Goal: Task Accomplishment & Management: Use online tool/utility

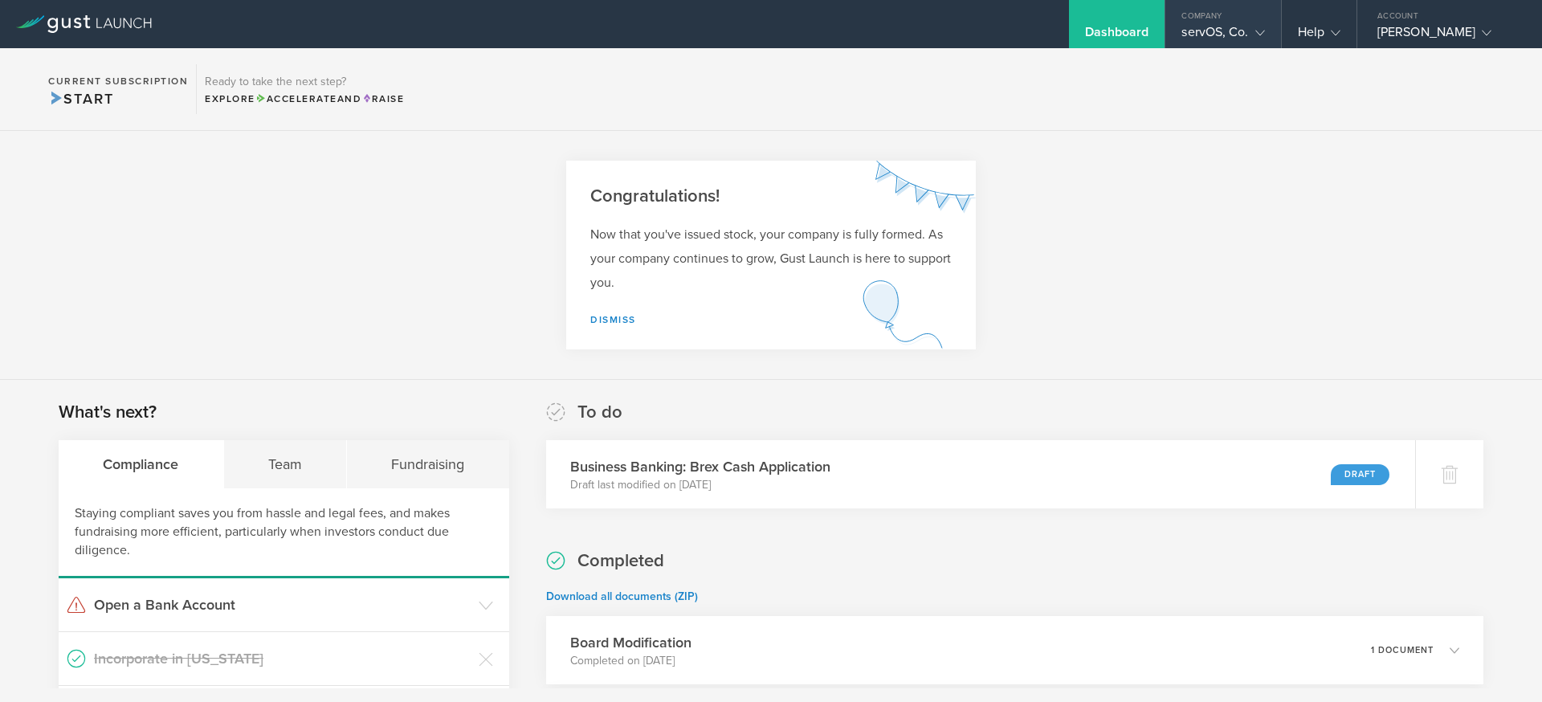
click at [1244, 39] on div "servOS, Co." at bounding box center [1222, 36] width 83 height 24
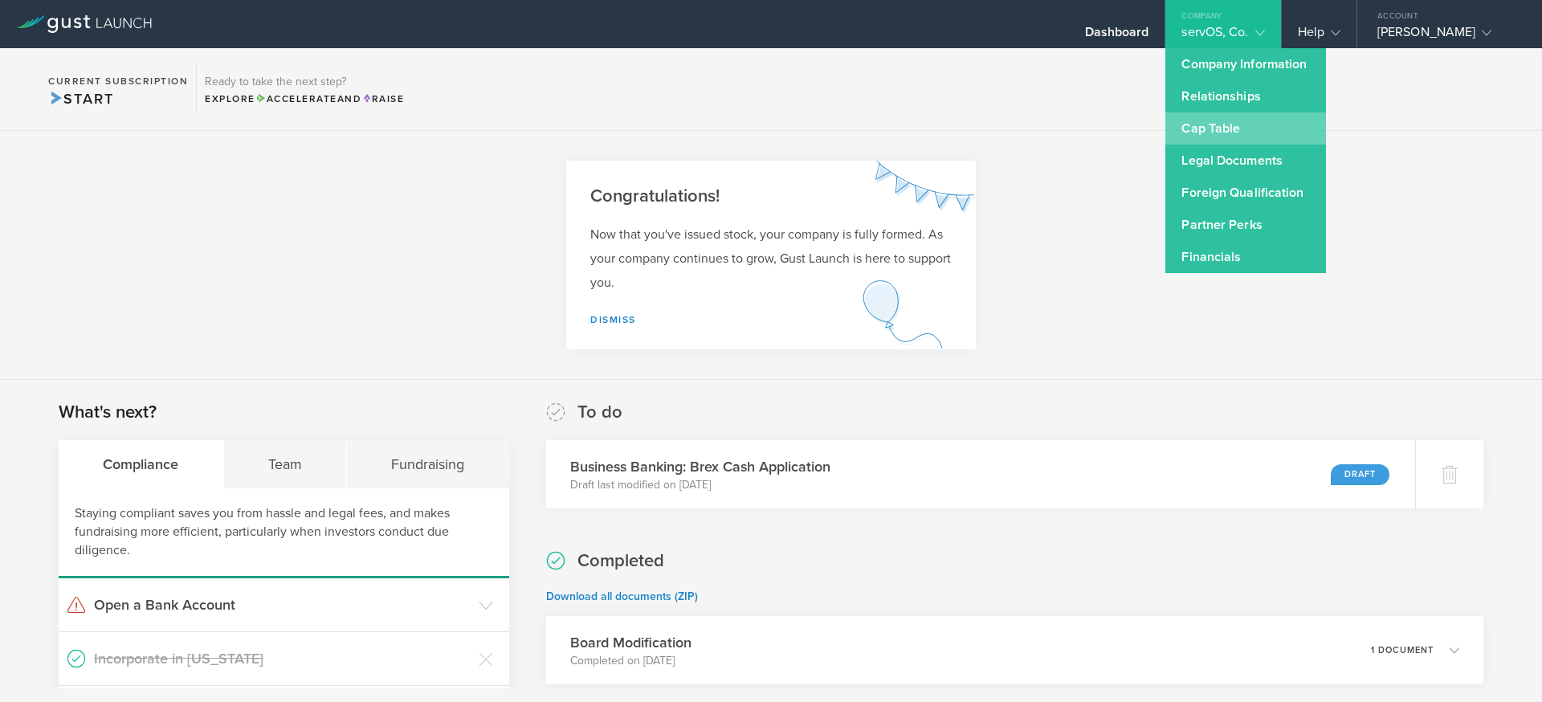
click at [1204, 132] on link "Cap Table" at bounding box center [1245, 128] width 161 height 32
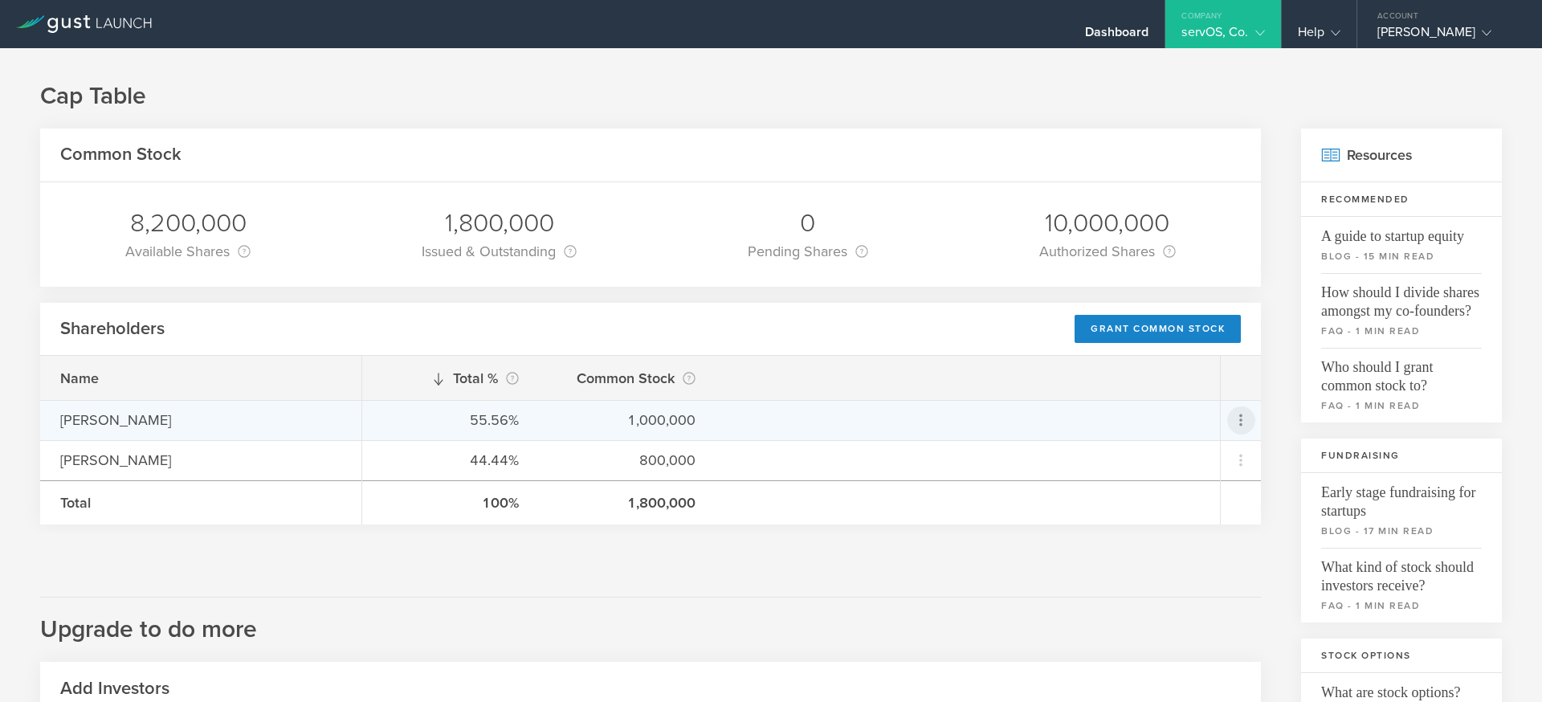
click at [1243, 416] on icon at bounding box center [1240, 419] width 19 height 19
click at [1159, 494] on div "Repurchase stock" at bounding box center [1190, 493] width 122 height 18
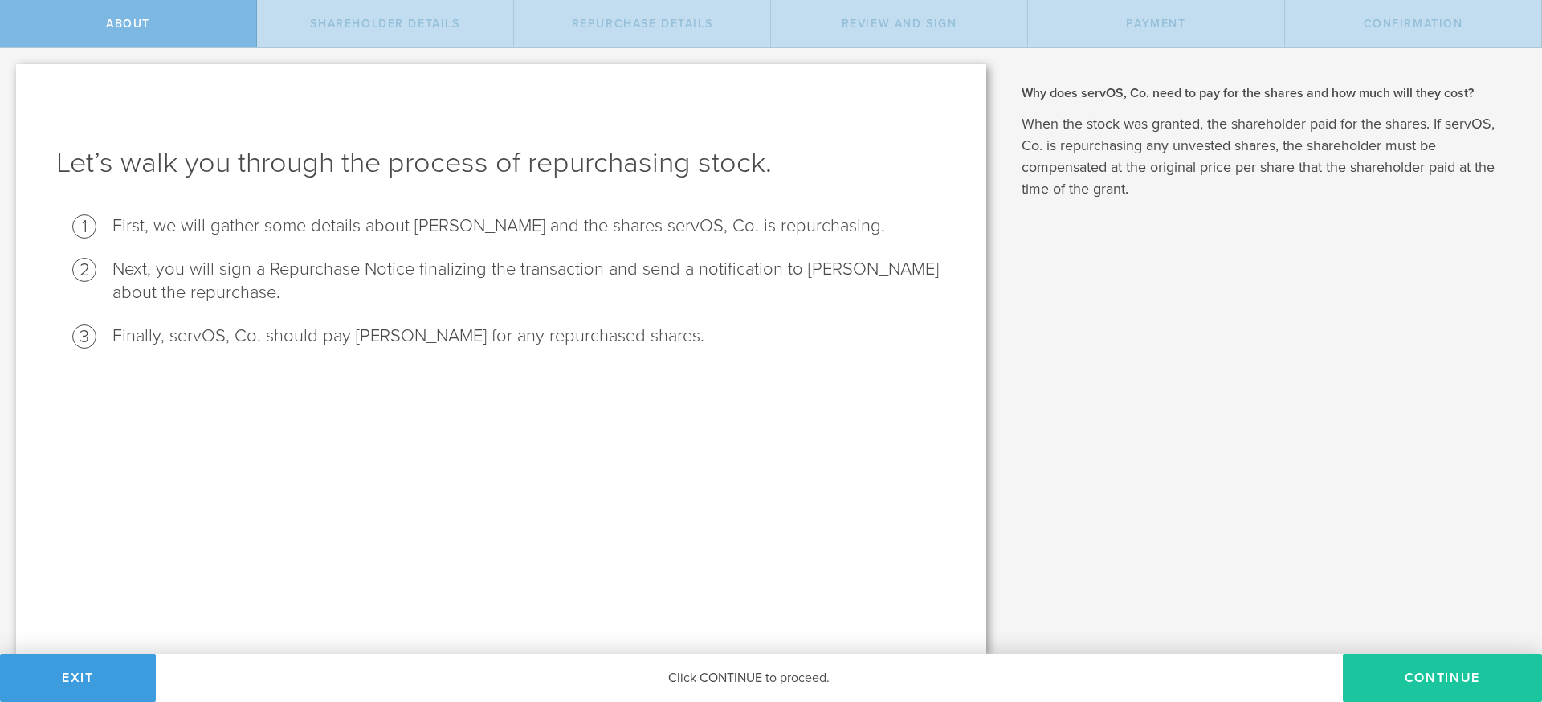
click at [1374, 656] on button "Continue" at bounding box center [1442, 678] width 199 height 48
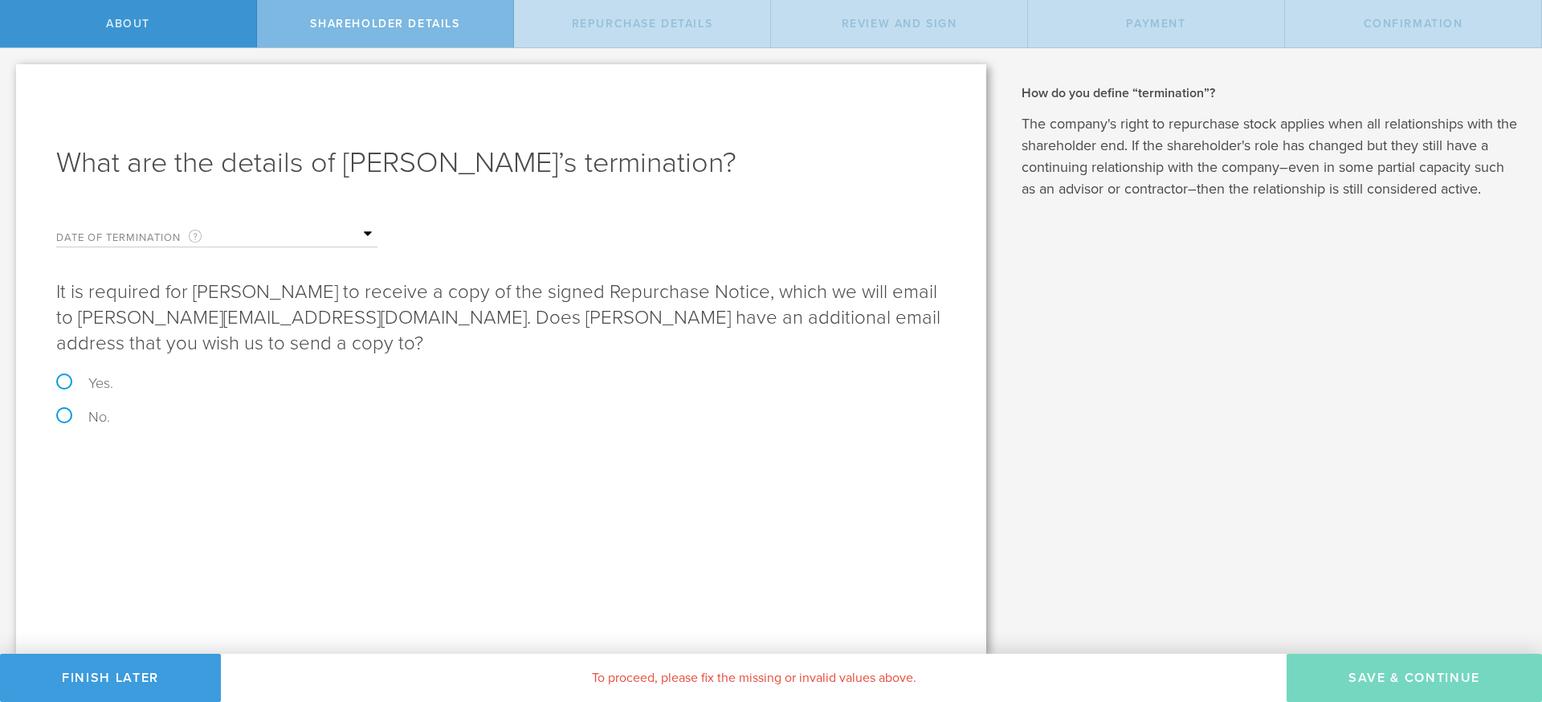
click at [361, 233] on input "text" at bounding box center [297, 234] width 161 height 24
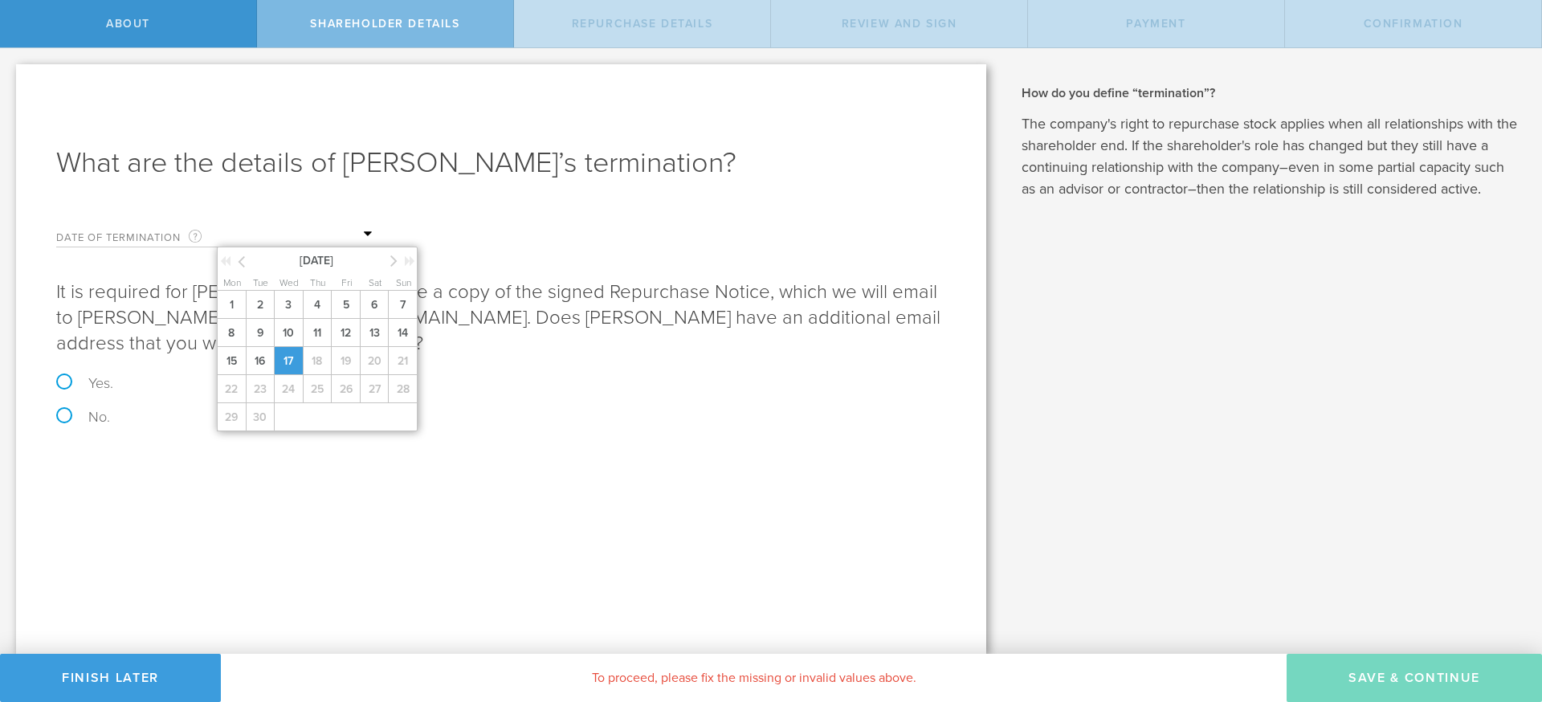
click at [292, 361] on span "17" at bounding box center [288, 361] width 29 height 28
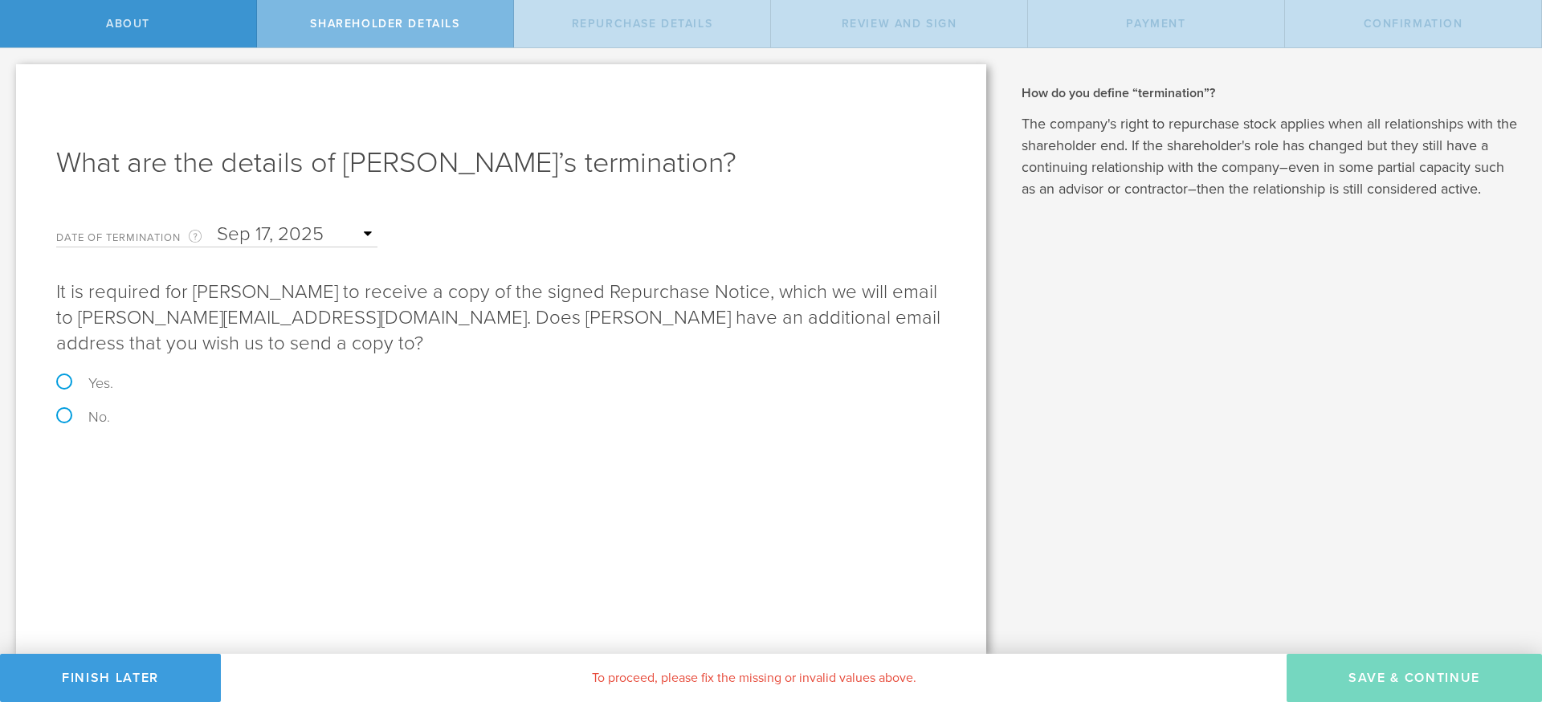
click at [83, 383] on label "Yes." at bounding box center [501, 383] width 890 height 14
click at [10, 82] on input "Yes." at bounding box center [5, 65] width 10 height 34
radio input "true"
click at [61, 410] on label "No." at bounding box center [501, 417] width 890 height 14
click at [10, 82] on input "No." at bounding box center [5, 65] width 10 height 34
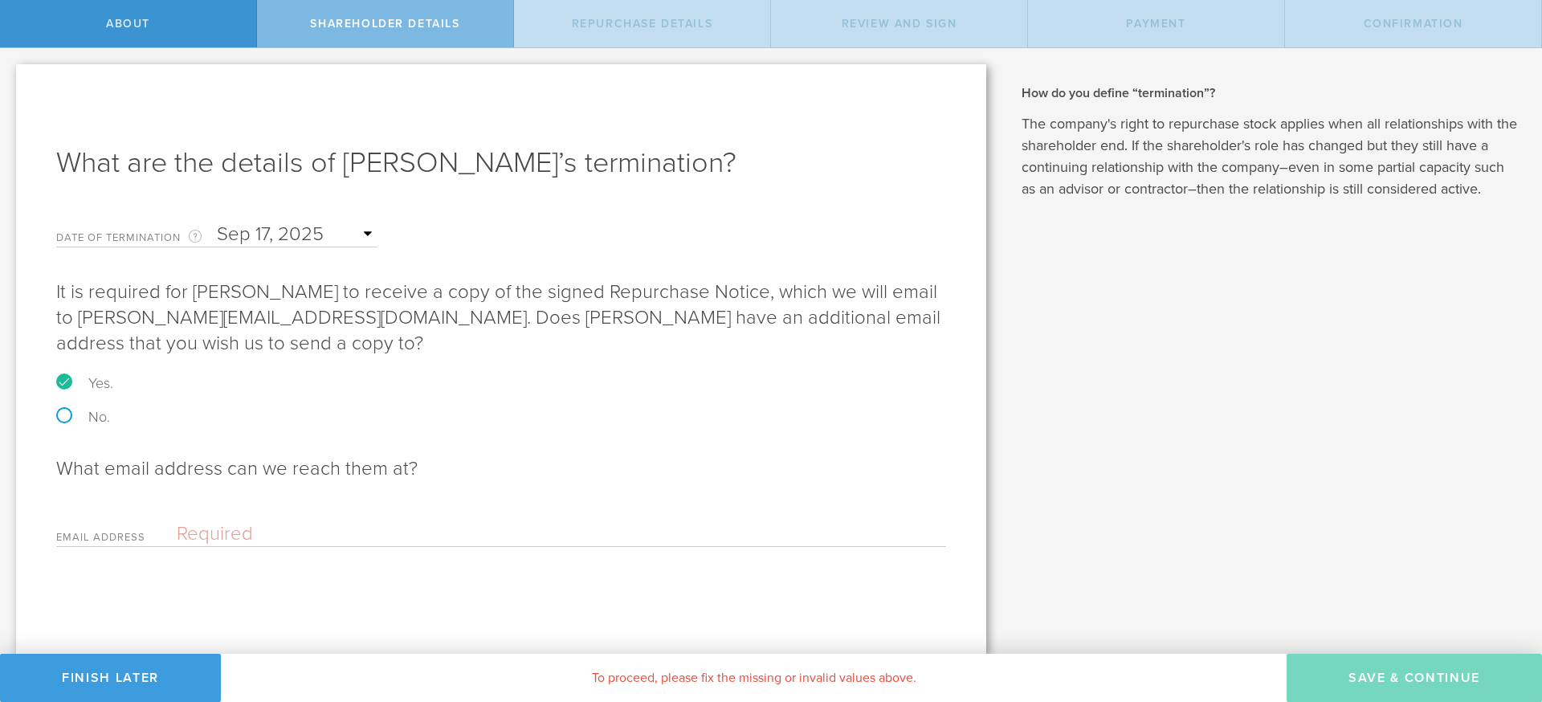
radio input "true"
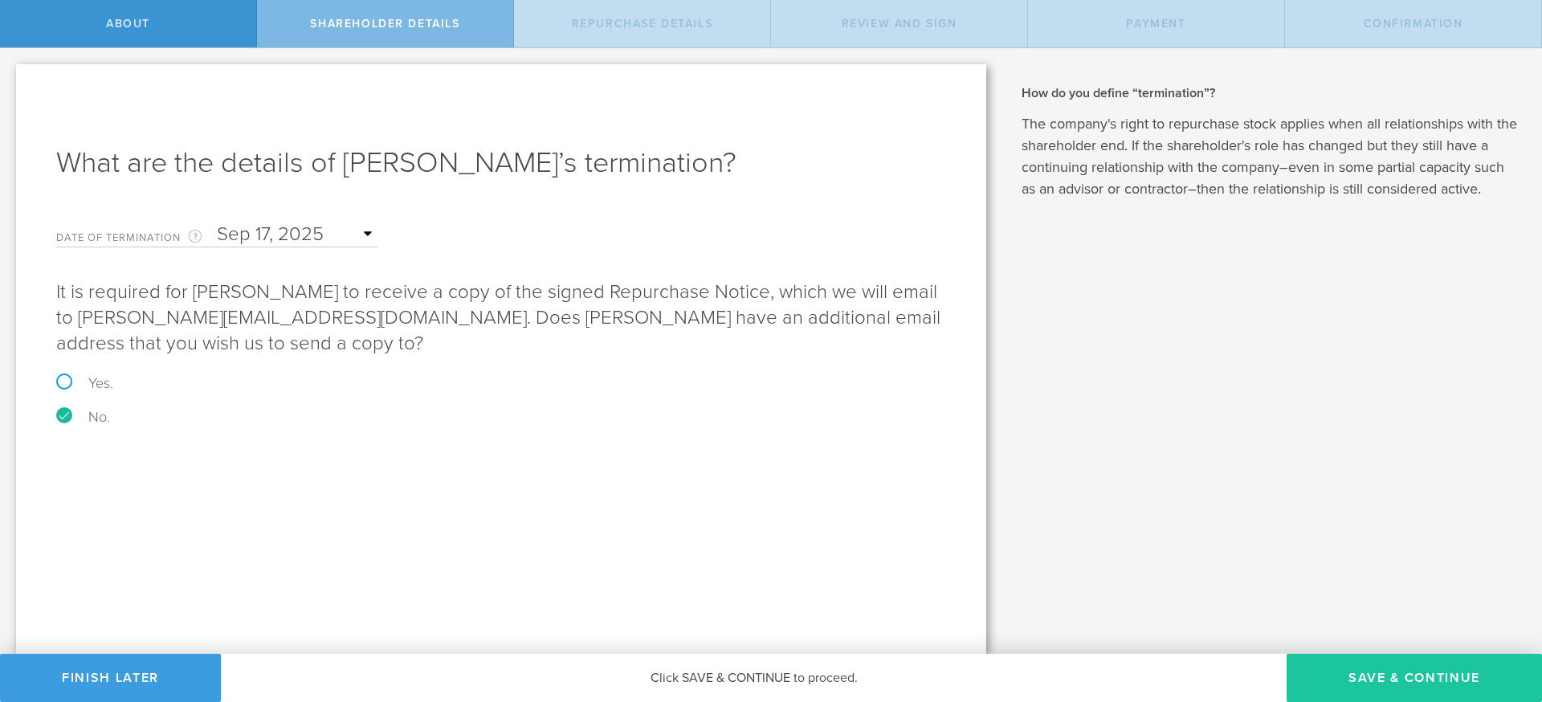
click at [1339, 669] on button "Save & Continue" at bounding box center [1414, 678] width 255 height 48
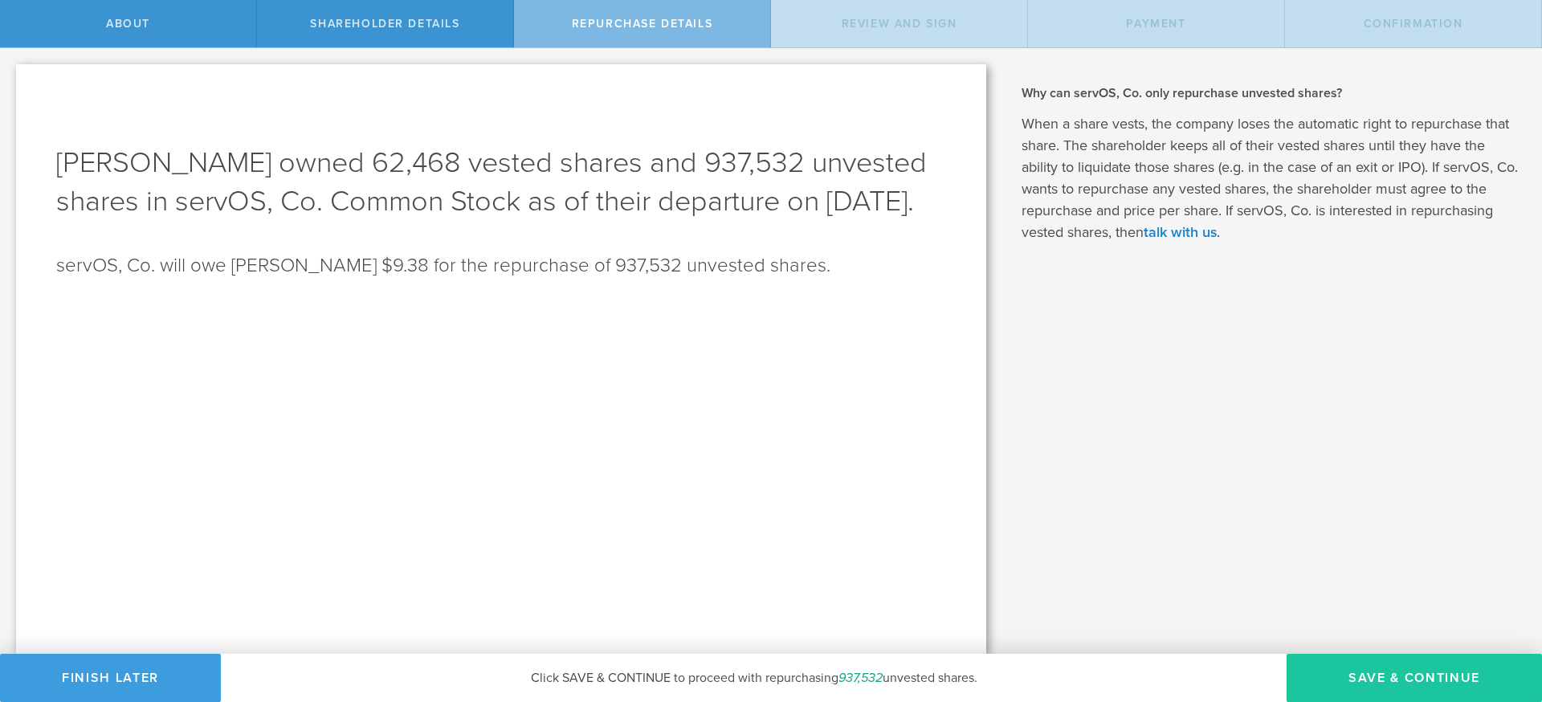
drag, startPoint x: 1429, startPoint y: 678, endPoint x: 1411, endPoint y: 673, distance: 18.3
click at [1428, 677] on button "Save & Continue" at bounding box center [1414, 678] width 255 height 48
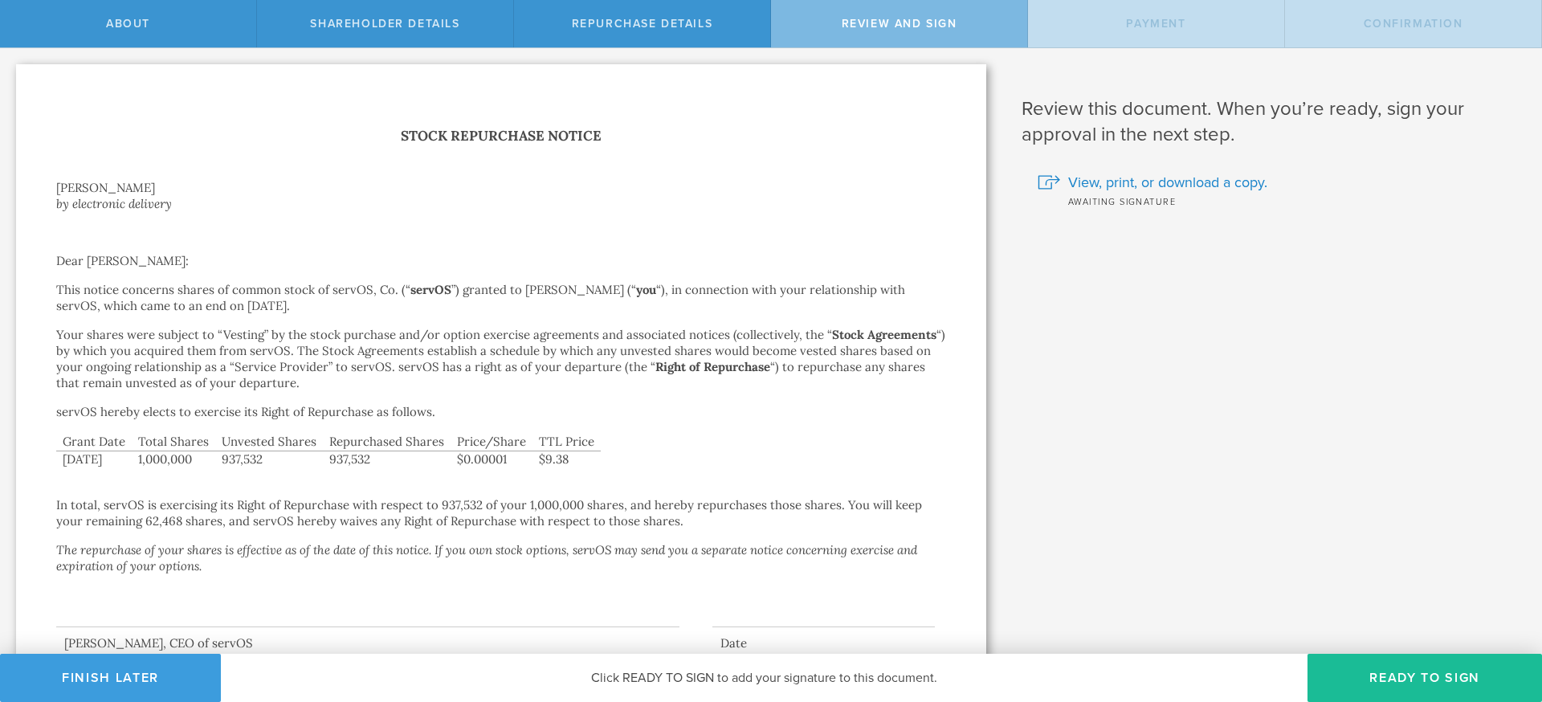
scroll to position [58, 0]
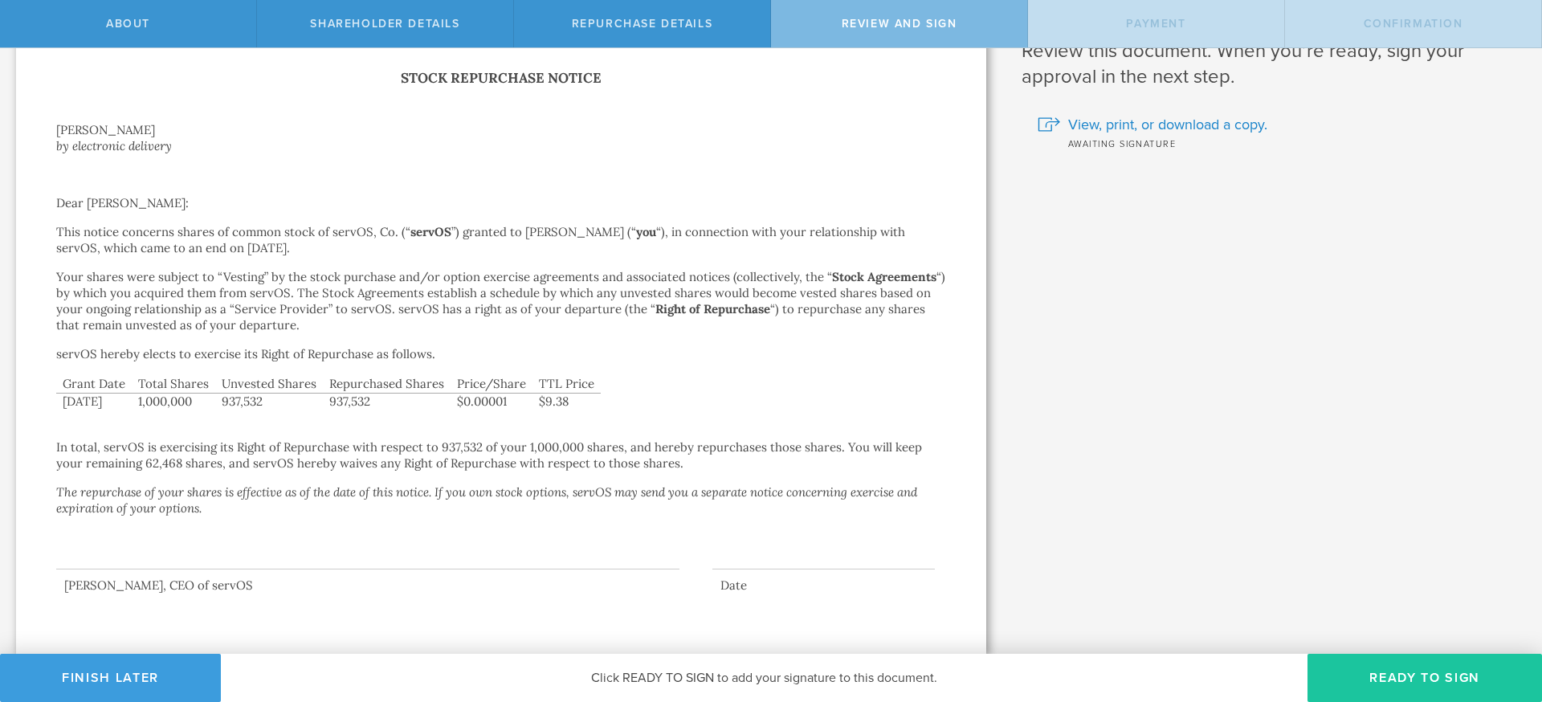
click at [1368, 674] on button "Ready to Sign" at bounding box center [1424, 678] width 234 height 48
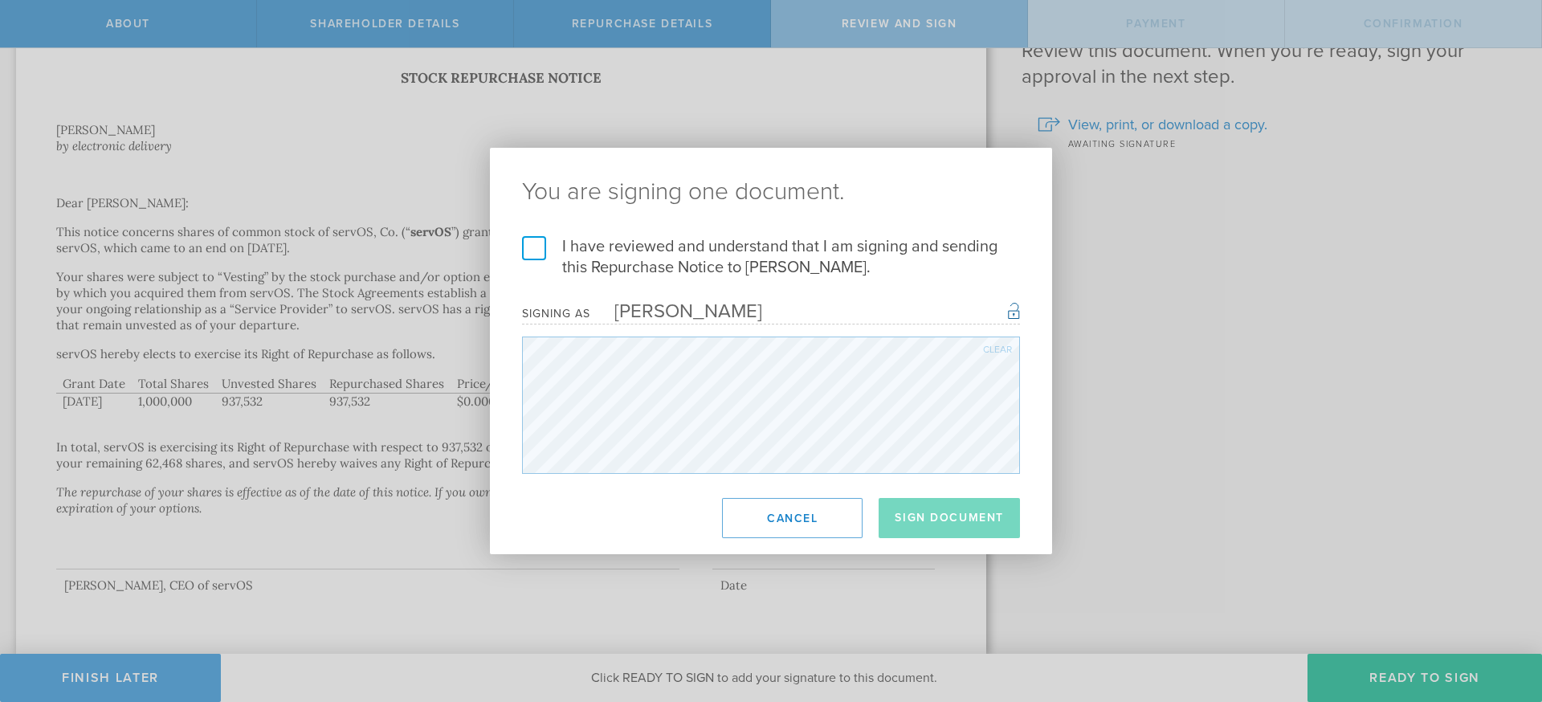
click at [540, 250] on label "I have reviewed and understand that I am signing and sending this Repurchase No…" at bounding box center [771, 257] width 498 height 42
click at [0, 0] on input "I have reviewed and understand that I am signing and sending this Repurchase No…" at bounding box center [0, 0] width 0 height 0
click at [960, 523] on button "Sign Document" at bounding box center [949, 518] width 141 height 40
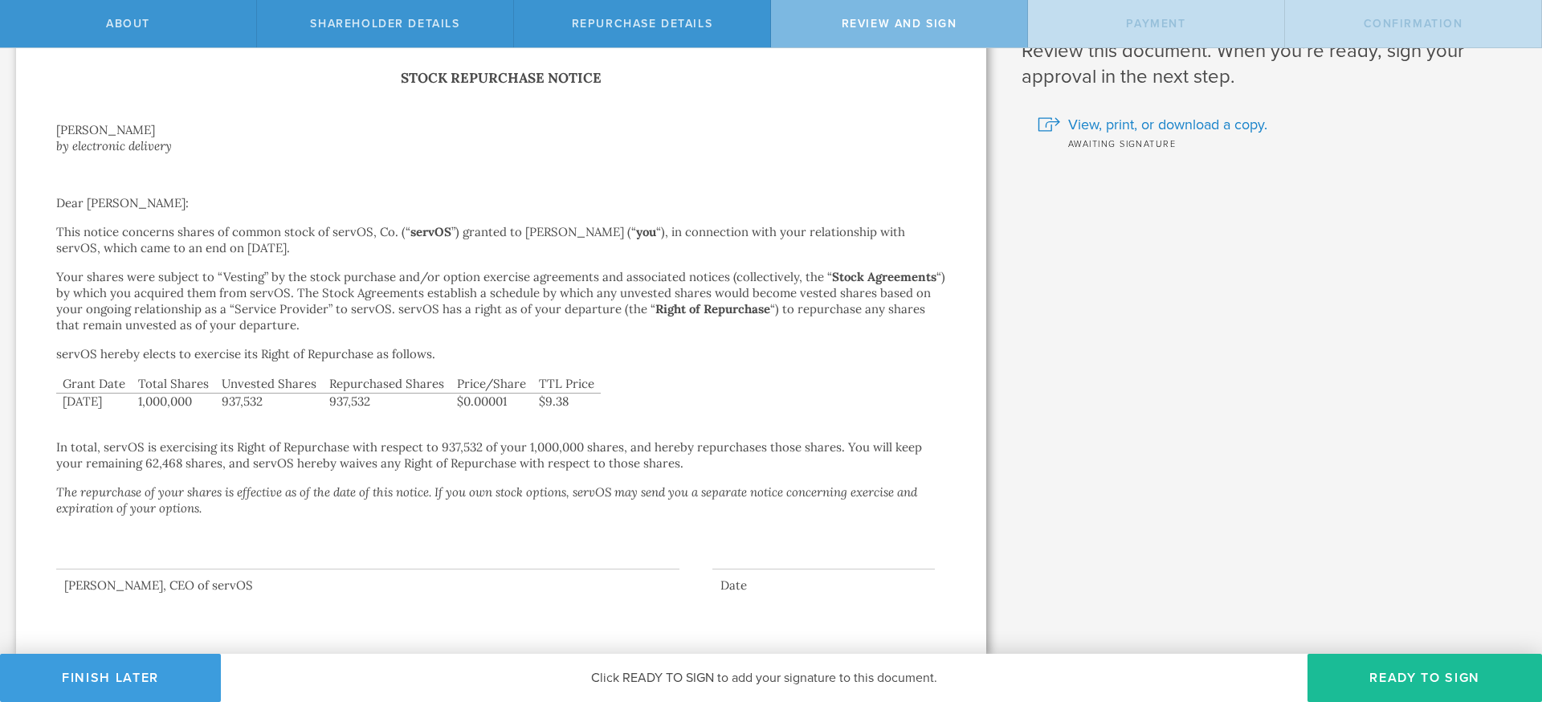
scroll to position [0, 0]
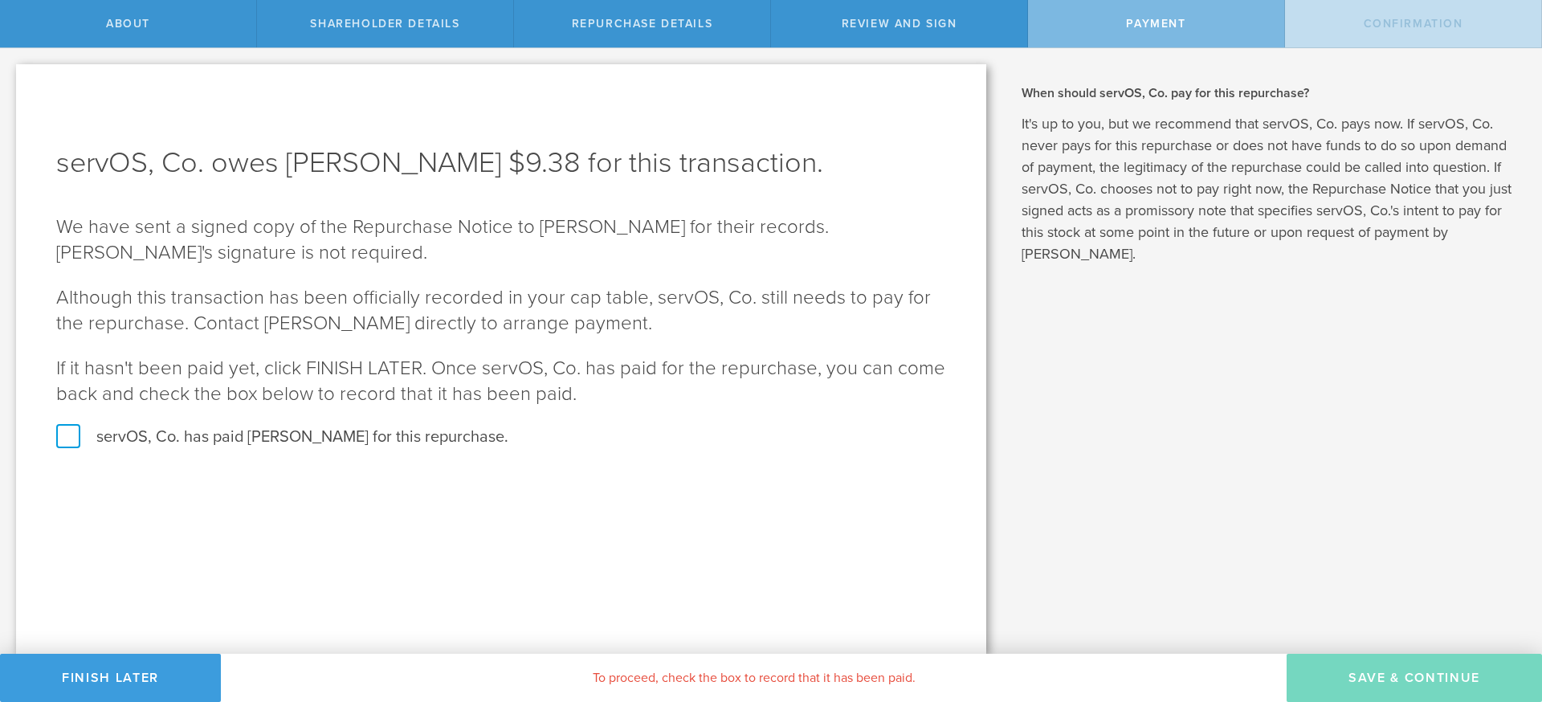
click at [139, 433] on label "servOS, Co. has paid Andrew Ramirez III for this repurchase." at bounding box center [501, 436] width 890 height 21
click at [10, 82] on input "servOS, Co. has paid Andrew Ramirez III for this repurchase." at bounding box center [5, 65] width 10 height 34
checkbox input "true"
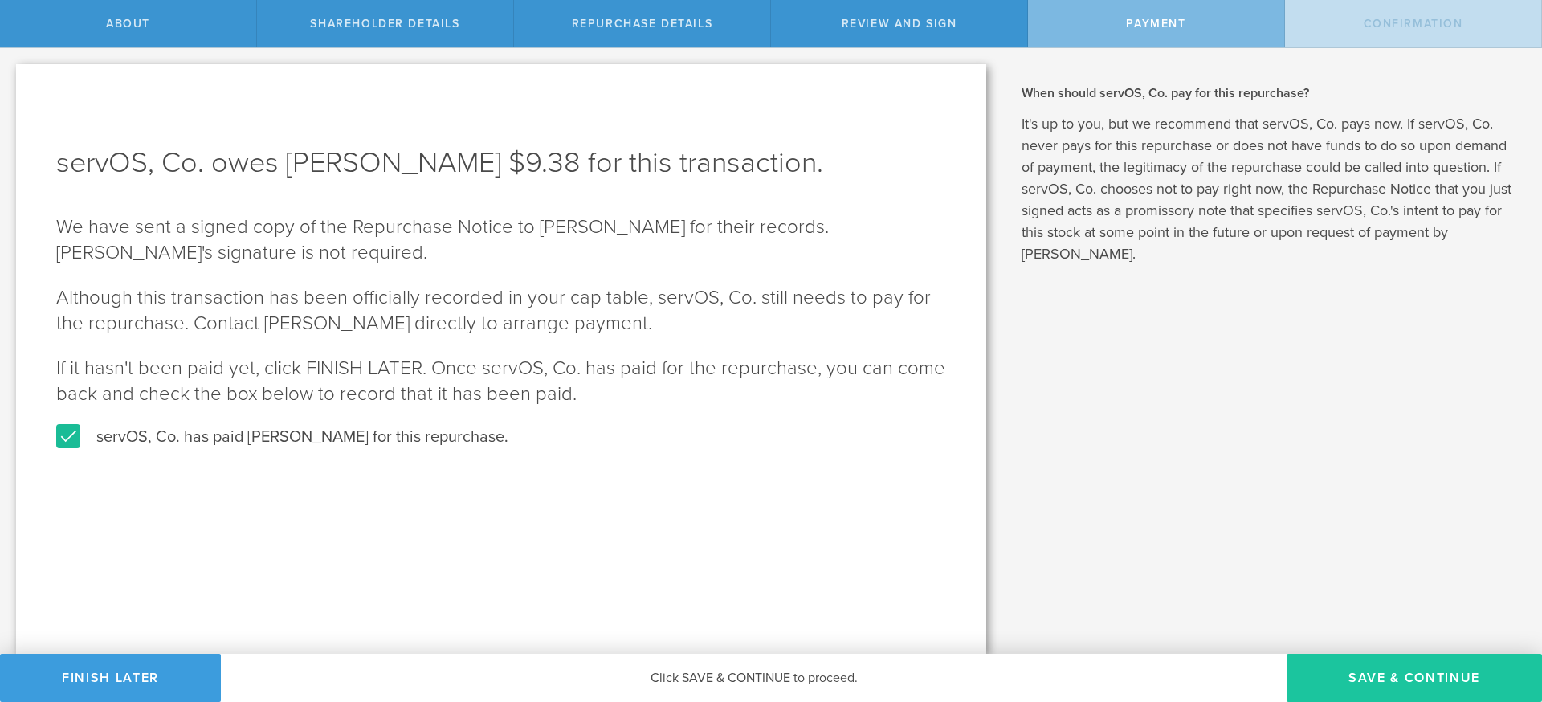
click at [1486, 693] on button "SAVE & CONTINUE" at bounding box center [1414, 678] width 255 height 48
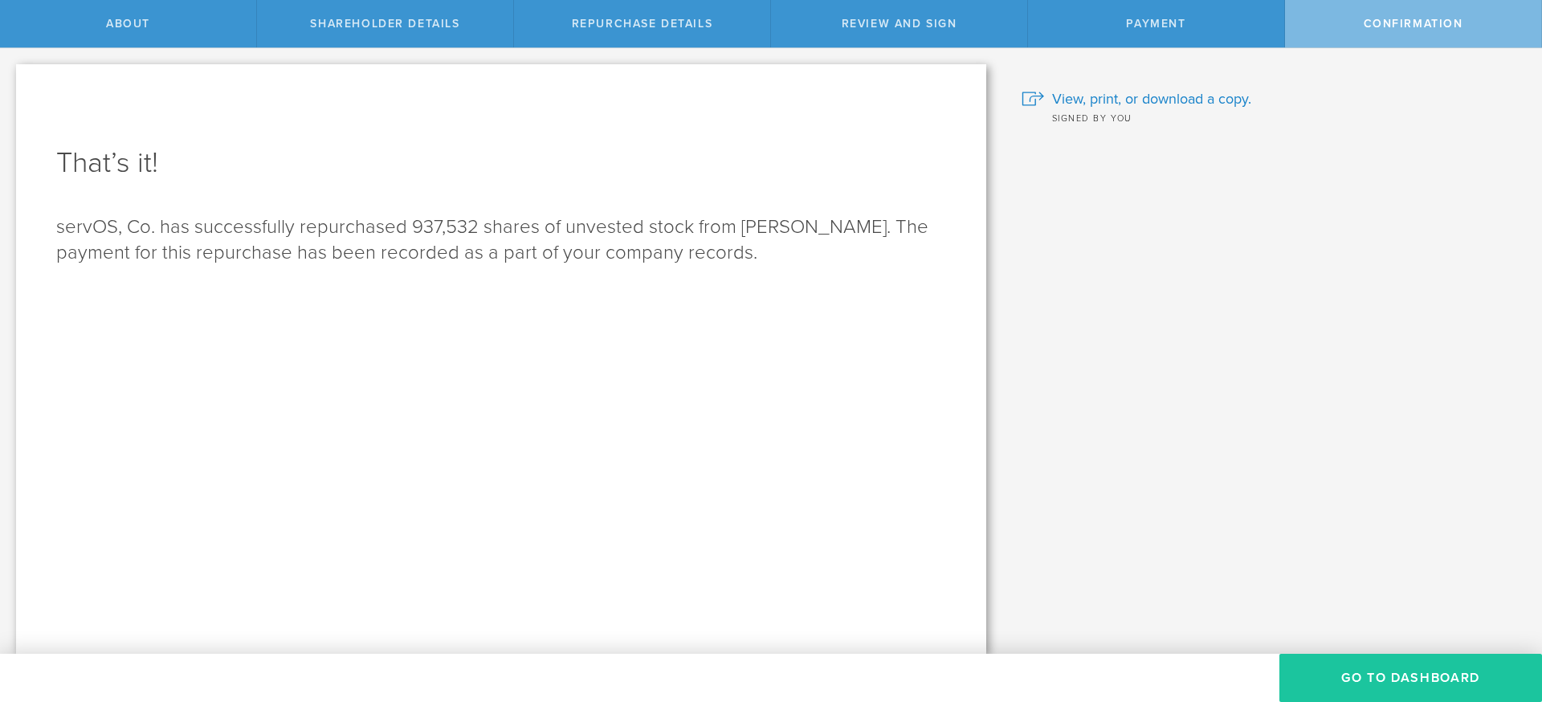
click at [1358, 667] on button "Go to Dashboard" at bounding box center [1410, 678] width 263 height 48
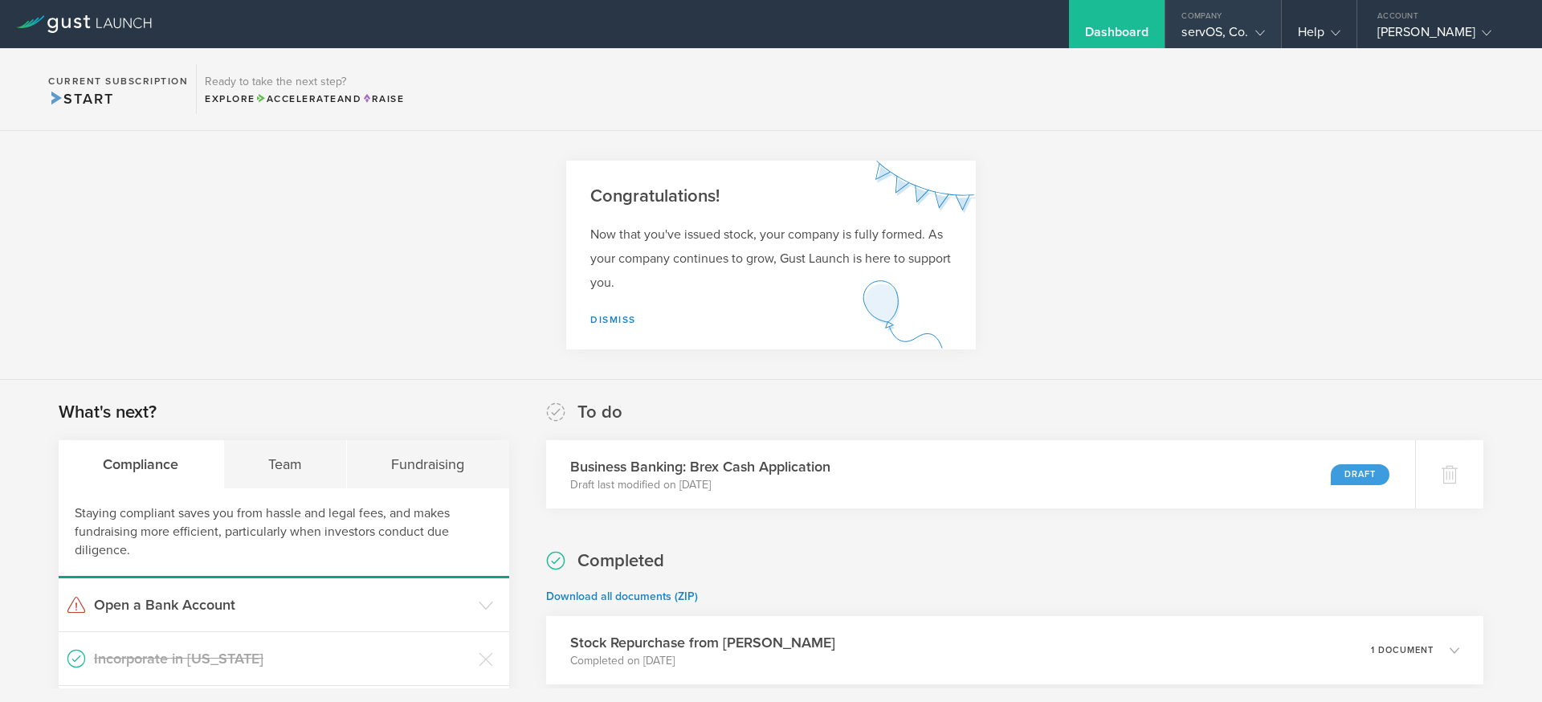
click at [1234, 29] on div "servOS, Co." at bounding box center [1222, 36] width 83 height 24
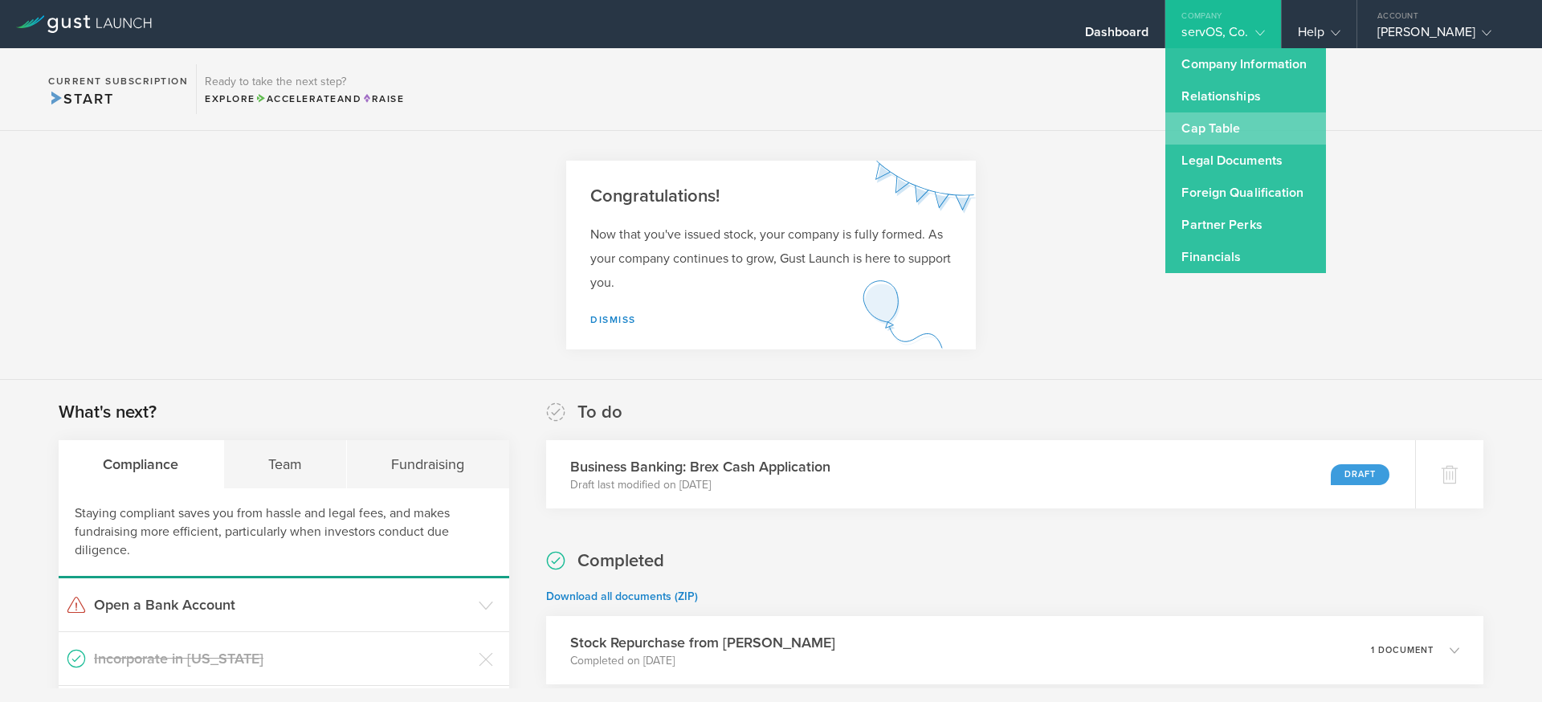
click at [1209, 120] on link "Cap Table" at bounding box center [1245, 128] width 161 height 32
